Goal: Go to known website: Access a specific website the user already knows

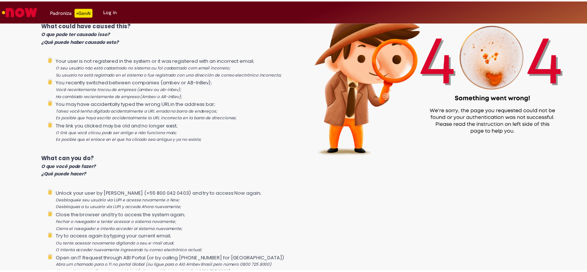
scroll to position [93, 0]
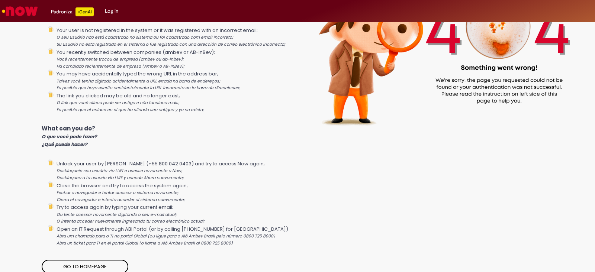
click at [111, 14] on link "Log in" at bounding box center [111, 11] width 25 height 22
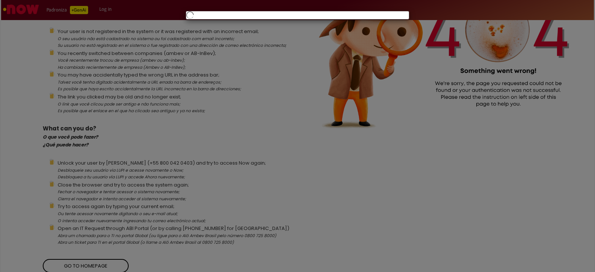
scroll to position [87, 0]
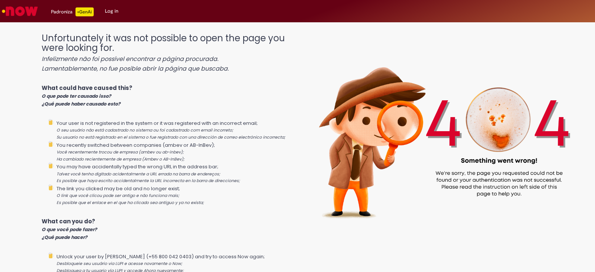
click at [1, 6] on img "Go to homepage" at bounding box center [20, 11] width 38 height 15
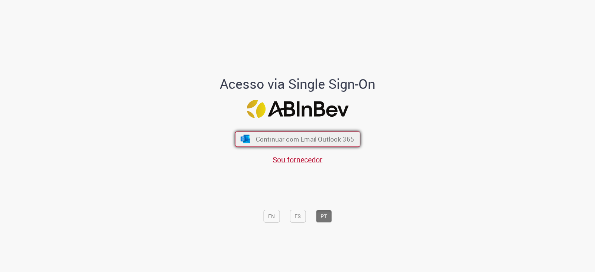
click at [301, 136] on span "Continuar com Email Outlook 365" at bounding box center [304, 139] width 98 height 9
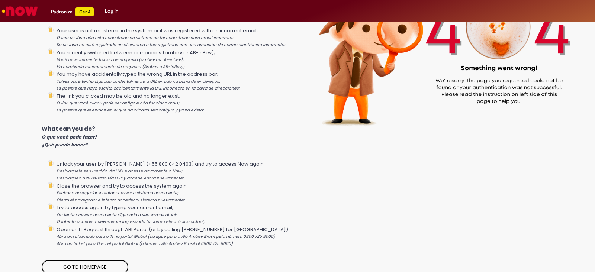
scroll to position [93, 0]
click at [103, 265] on link "Go to homepage" at bounding box center [85, 267] width 87 height 14
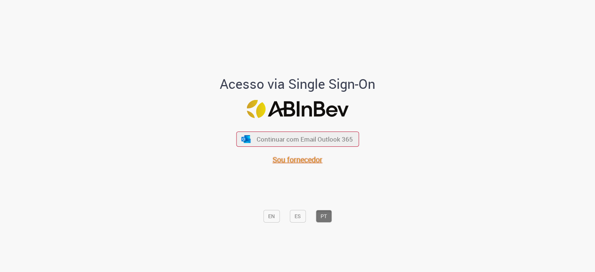
click at [297, 157] on span "Sou fornecedor" at bounding box center [297, 160] width 50 height 10
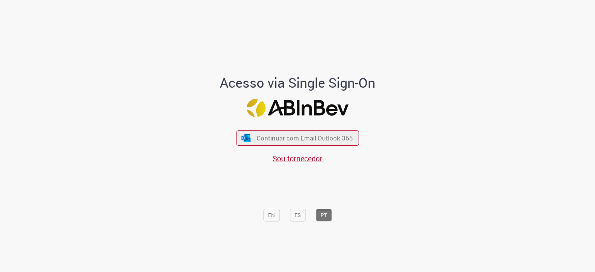
click at [231, 128] on div "Acesso via Single Sign-On Continuar com Email Outlook 365 Sou fornecedor EN ES …" at bounding box center [297, 150] width 206 height 150
click at [243, 129] on div "Continuar com Email Outlook 365 Sou fornecedor" at bounding box center [297, 143] width 123 height 41
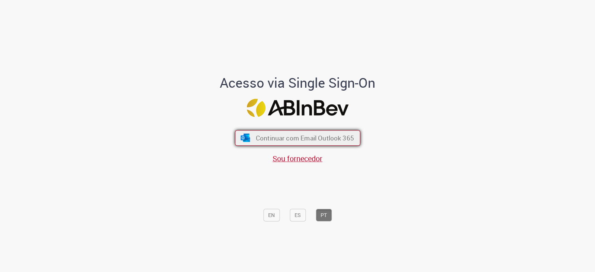
click at [245, 131] on button "Continuar com Email Outlook 365" at bounding box center [297, 138] width 125 height 16
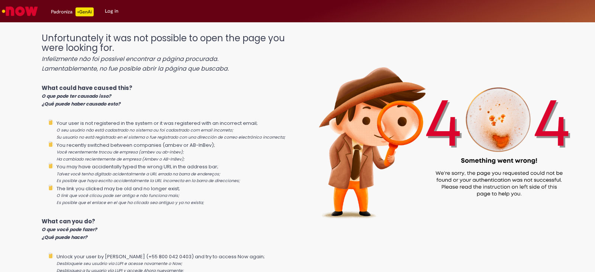
click at [112, 9] on link "Log in" at bounding box center [111, 11] width 25 height 22
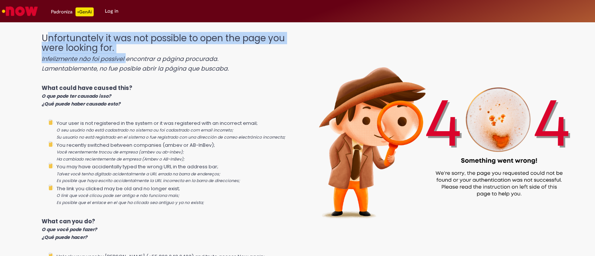
drag, startPoint x: 46, startPoint y: 38, endPoint x: 69, endPoint y: 52, distance: 27.1
click at [125, 64] on h1 "Unfortunately it was not possible to open the page you were looking for. Infeli…" at bounding box center [166, 52] width 249 height 39
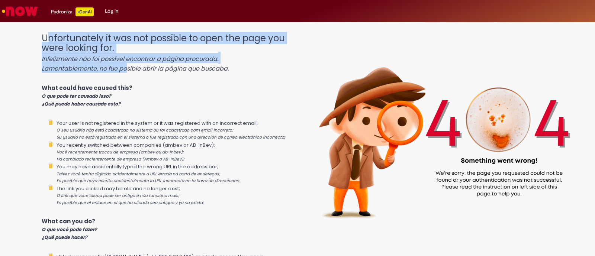
click at [51, 33] on h1 "Unfortunately it was not possible to open the page you were looking for. Infeli…" at bounding box center [166, 52] width 249 height 39
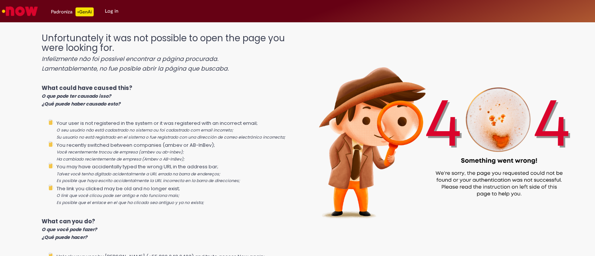
click at [40, 33] on div "Unfortunately it was not possible to open the page you were looking for. Infeli…" at bounding box center [297, 132] width 595 height 212
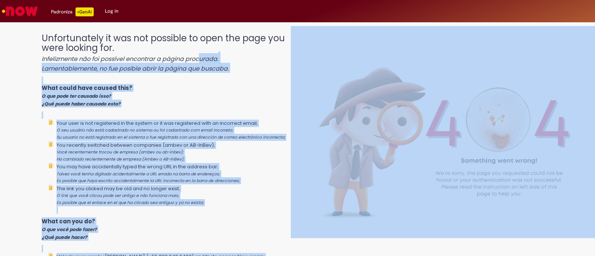
drag, startPoint x: 37, startPoint y: 35, endPoint x: 198, endPoint y: 61, distance: 162.7
click at [198, 61] on div "Unfortunately it was not possible to open the page you were looking for. Infeli…" at bounding box center [297, 132] width 595 height 212
click at [201, 60] on icon "Infelizmente não foi possível encontrar a página procurada." at bounding box center [130, 59] width 177 height 9
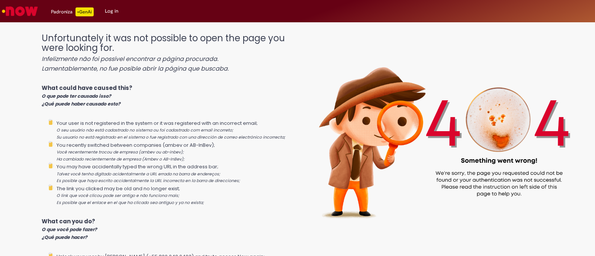
drag, startPoint x: 123, startPoint y: 67, endPoint x: 48, endPoint y: 70, distance: 75.1
click at [111, 75] on div "Unfortunately it was not possible to open the page you were looking for. Infeli…" at bounding box center [166, 196] width 249 height 340
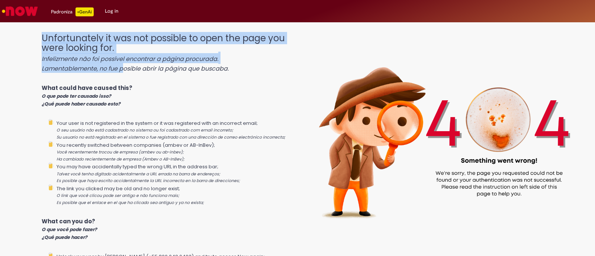
click at [190, 78] on div "Unfortunately it was not possible to open the page you were looking for. Infeli…" at bounding box center [166, 196] width 249 height 340
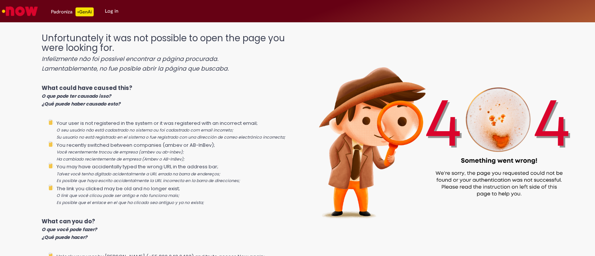
click at [209, 67] on icon "Lamentablemente, no fue posible abrir la página que buscaba." at bounding box center [135, 68] width 187 height 9
click at [36, 10] on img "Go to homepage" at bounding box center [20, 11] width 38 height 15
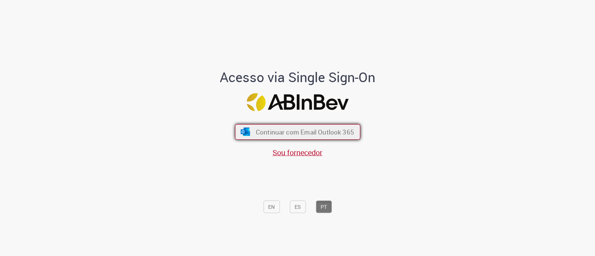
click at [297, 135] on span "Continuar com Email Outlook 365" at bounding box center [304, 132] width 98 height 9
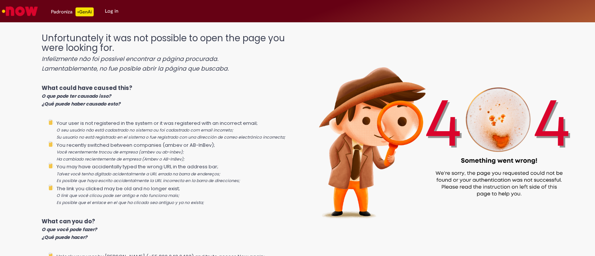
click at [309, 64] on img at bounding box center [443, 132] width 304 height 212
click at [396, 196] on img at bounding box center [443, 132] width 304 height 212
click at [377, 154] on img at bounding box center [443, 132] width 304 height 212
